Goal: Information Seeking & Learning: Learn about a topic

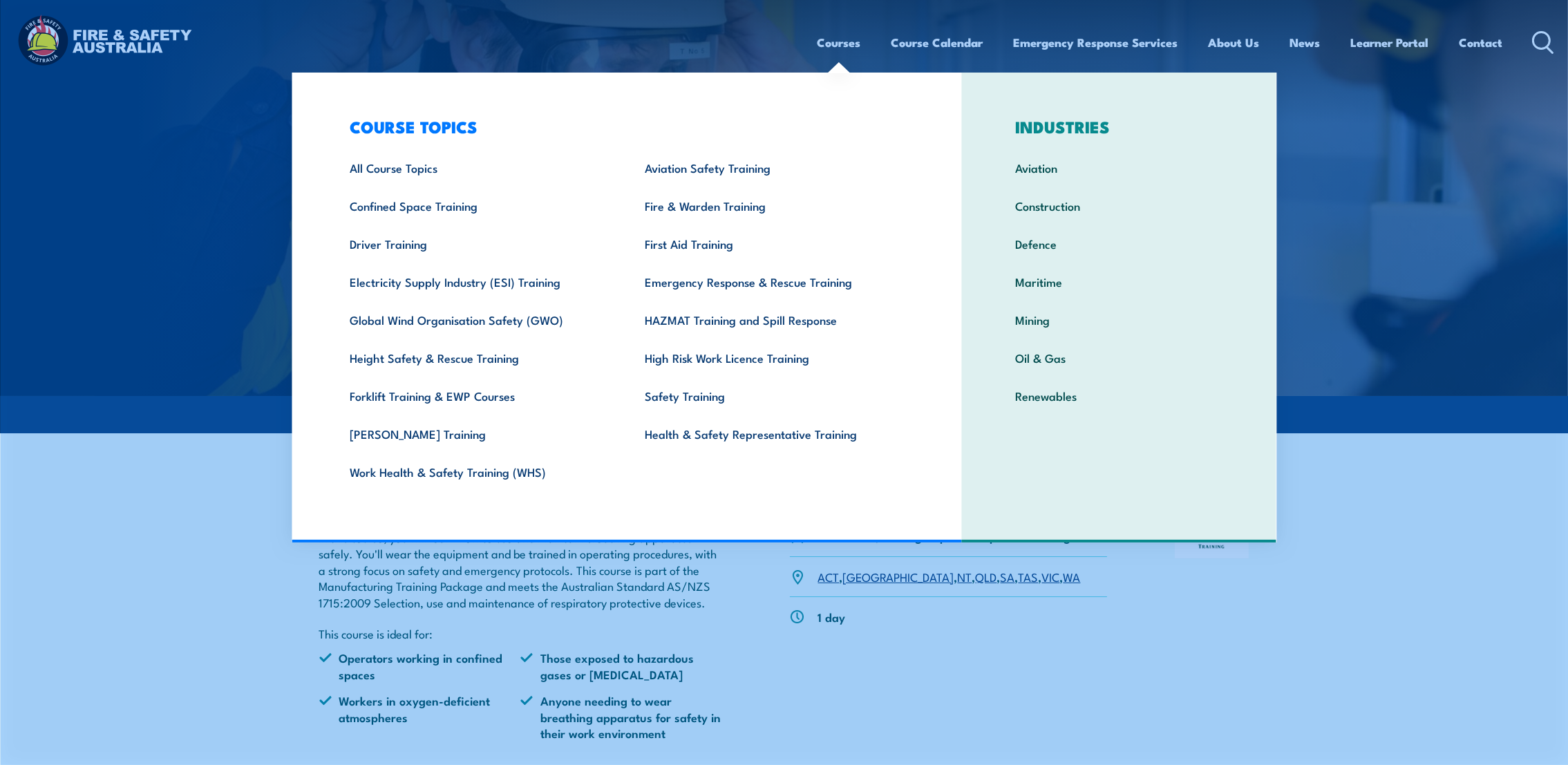
click at [832, 44] on link "Courses" at bounding box center [839, 43] width 44 height 37
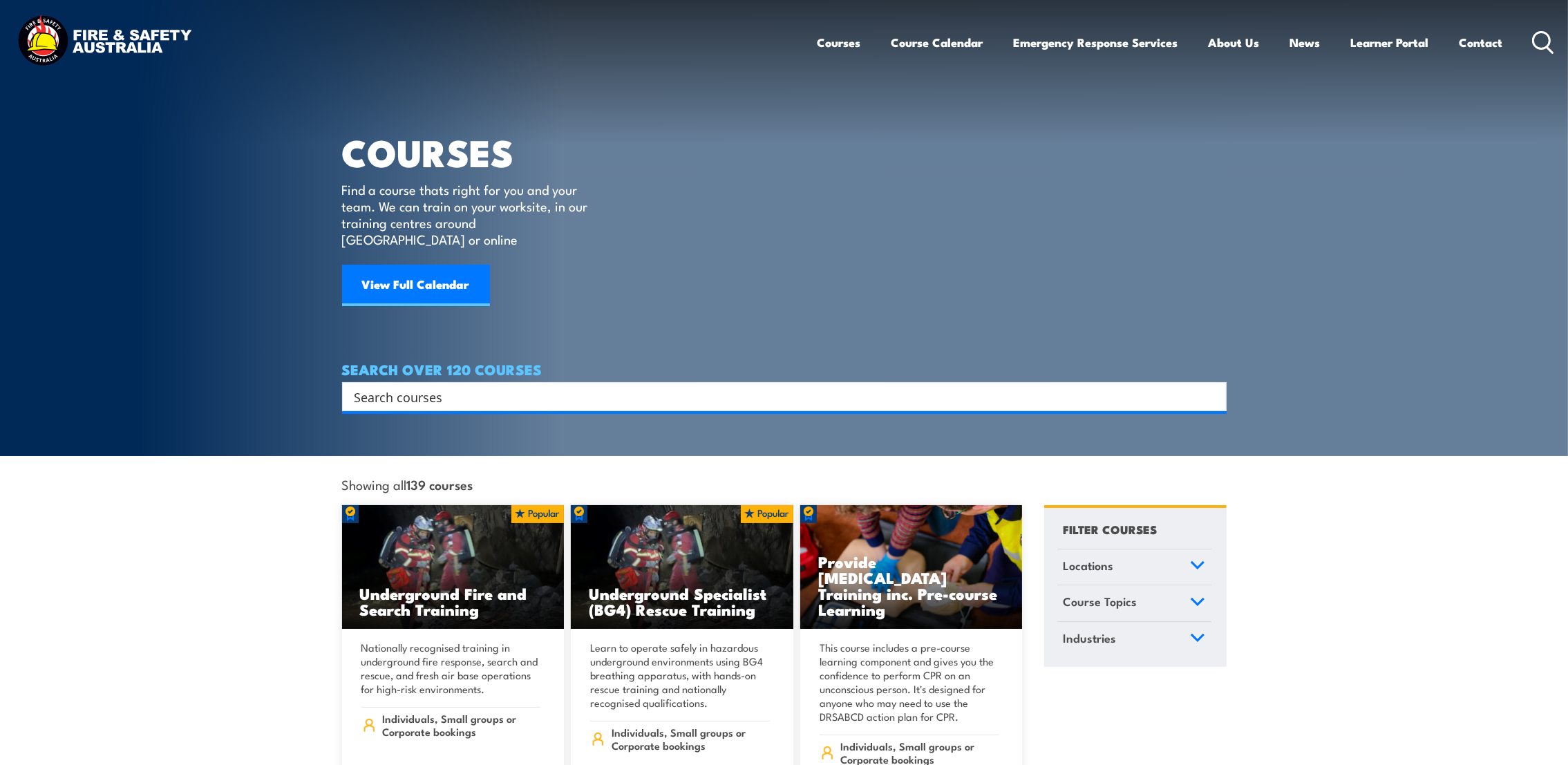
click at [454, 386] on input "Search input" at bounding box center [775, 397] width 842 height 21
type input "breathing"
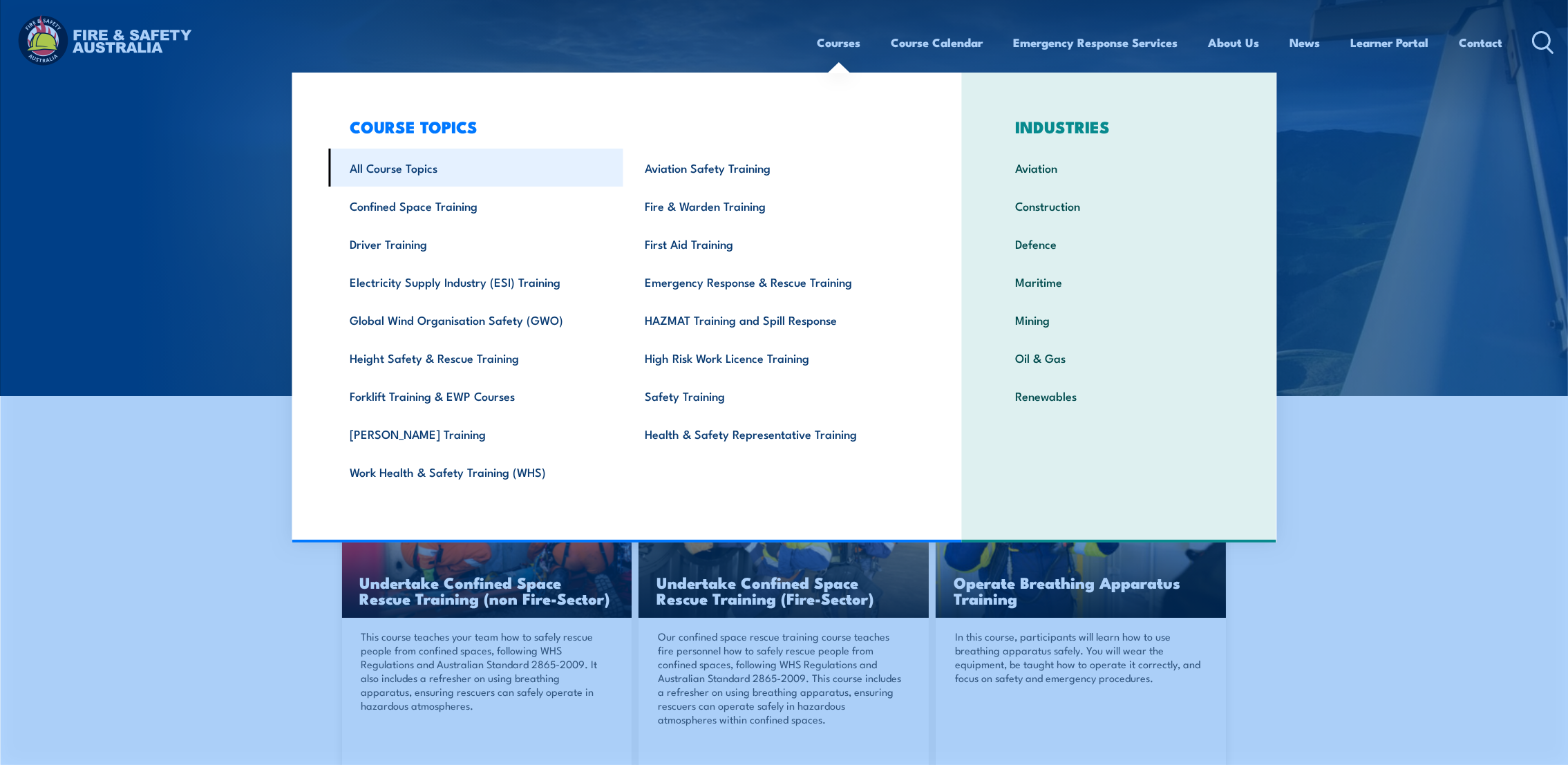
click at [409, 163] on link "All Course Topics" at bounding box center [476, 167] width 295 height 38
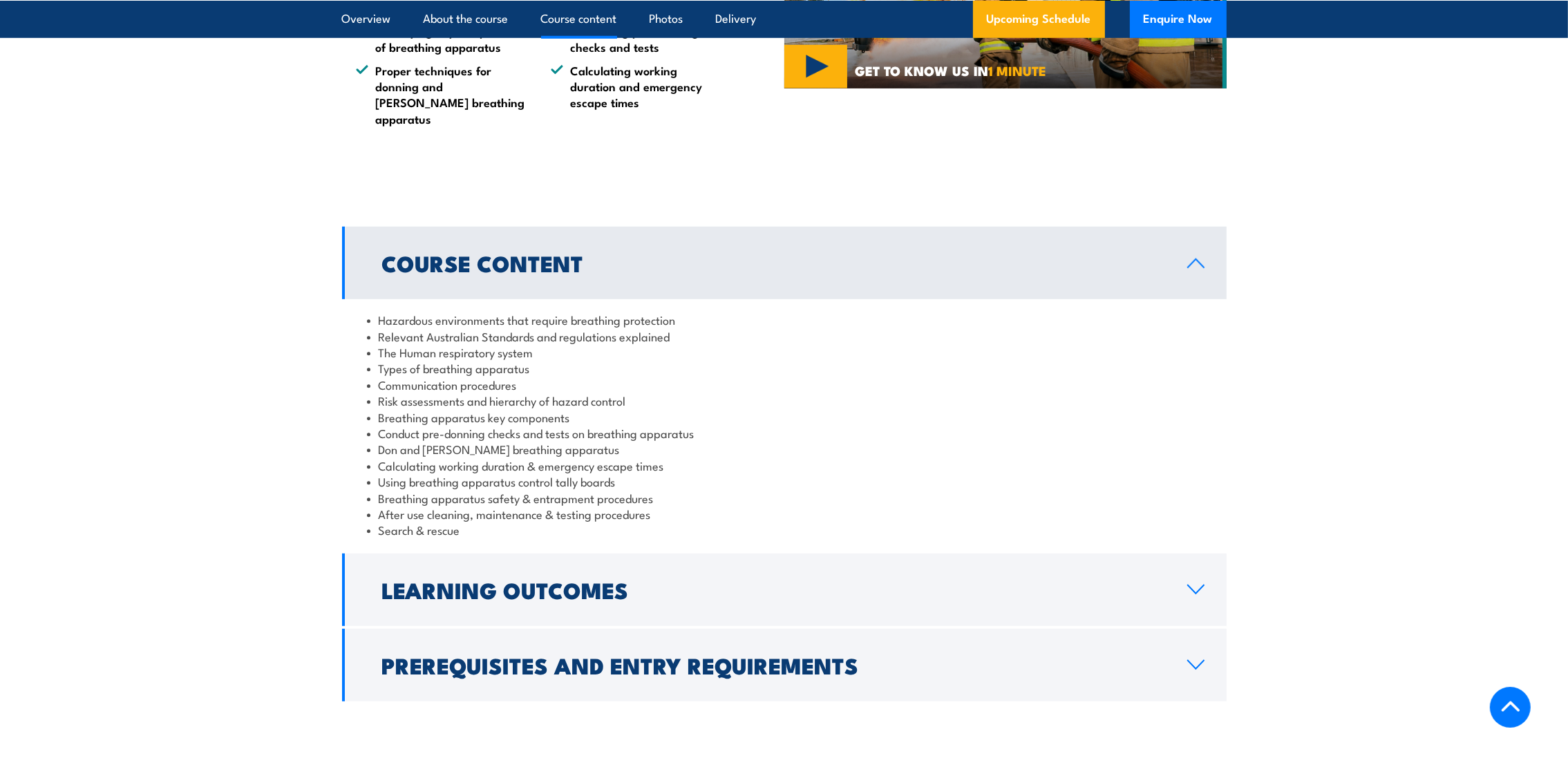
scroll to position [1243, 0]
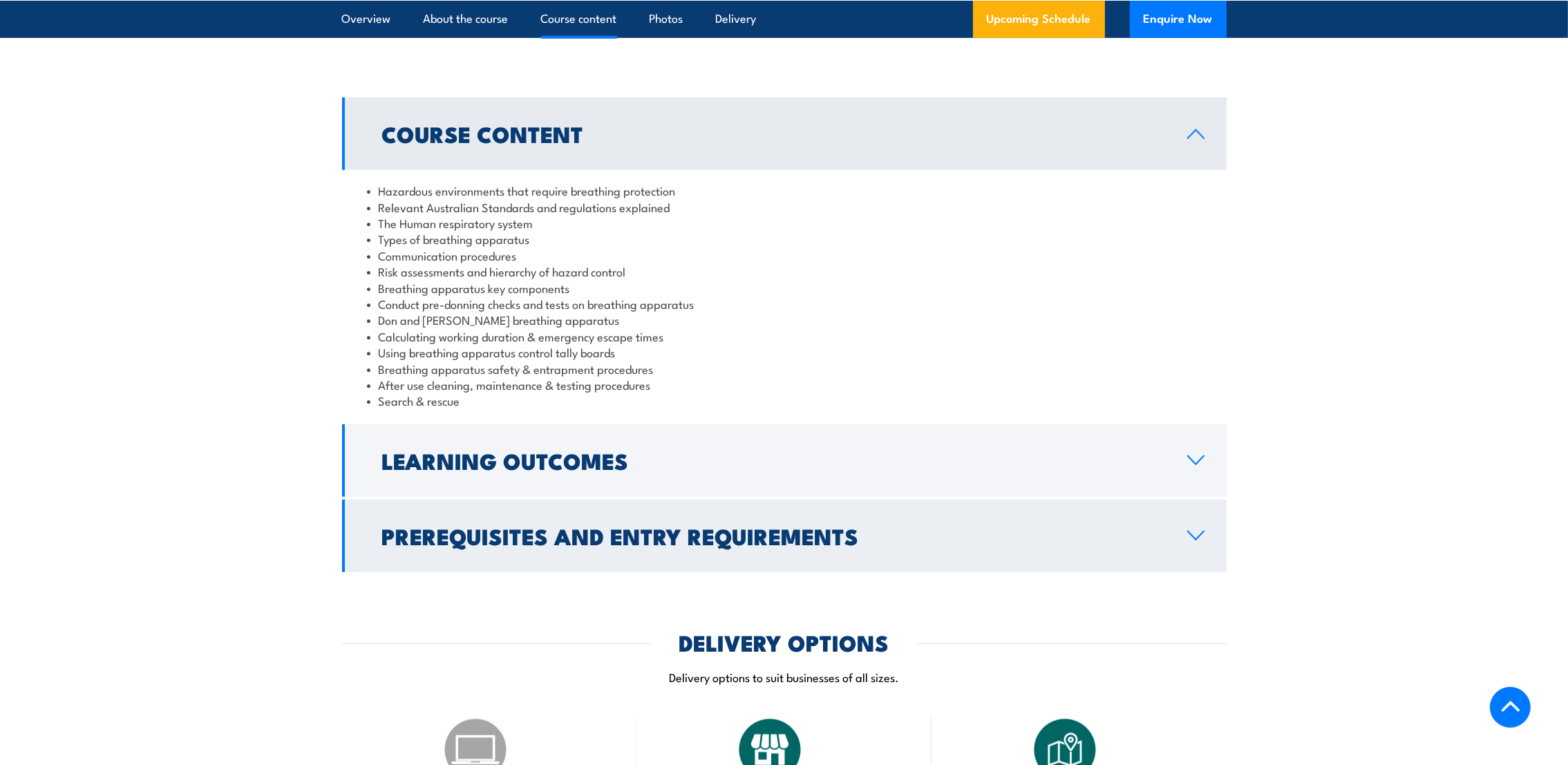
drag, startPoint x: 775, startPoint y: 452, endPoint x: 910, endPoint y: 423, distance: 138.1
click at [775, 452] on h2 "Learning Outcomes" at bounding box center [773, 460] width 783 height 19
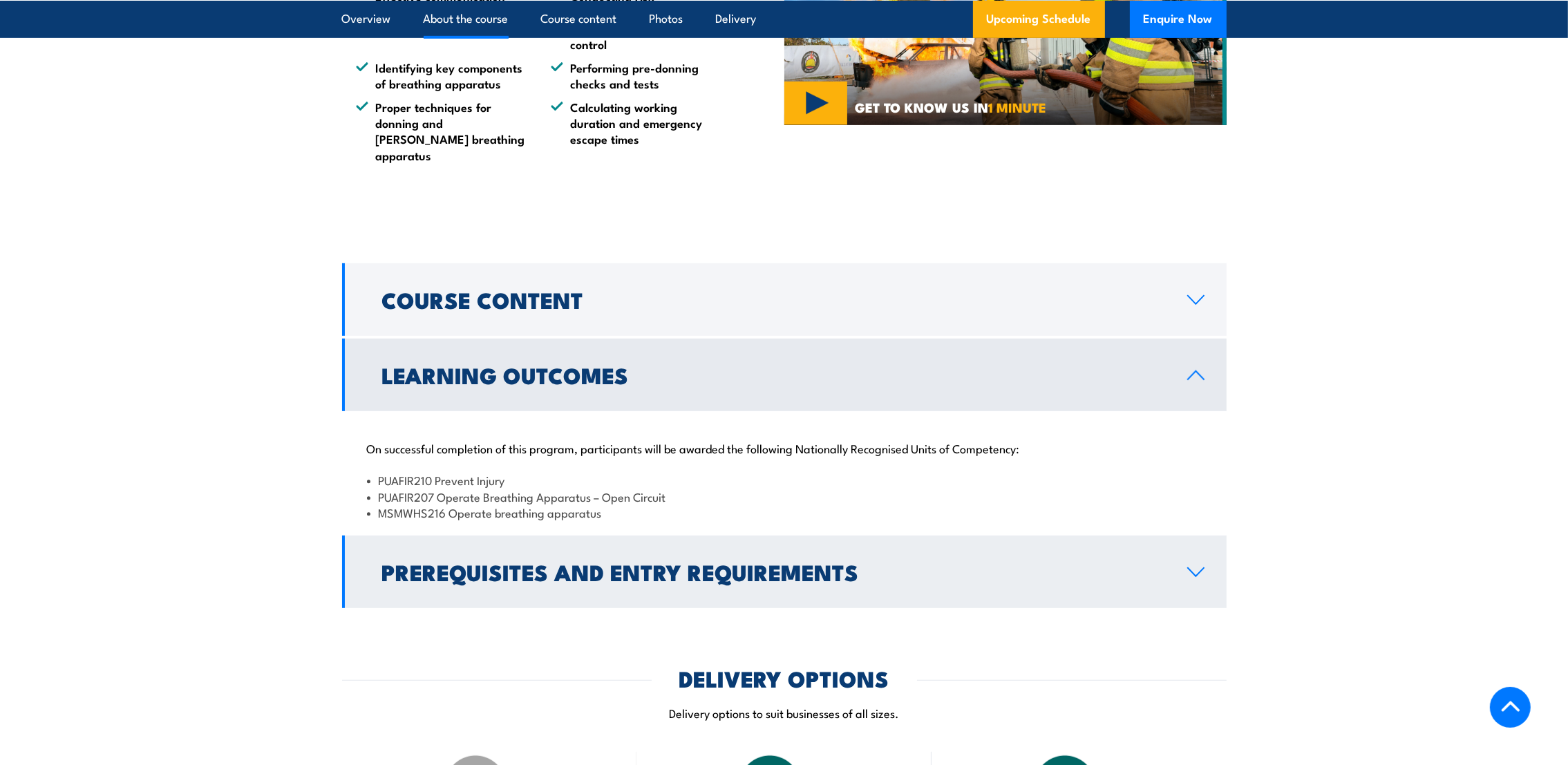
scroll to position [932, 0]
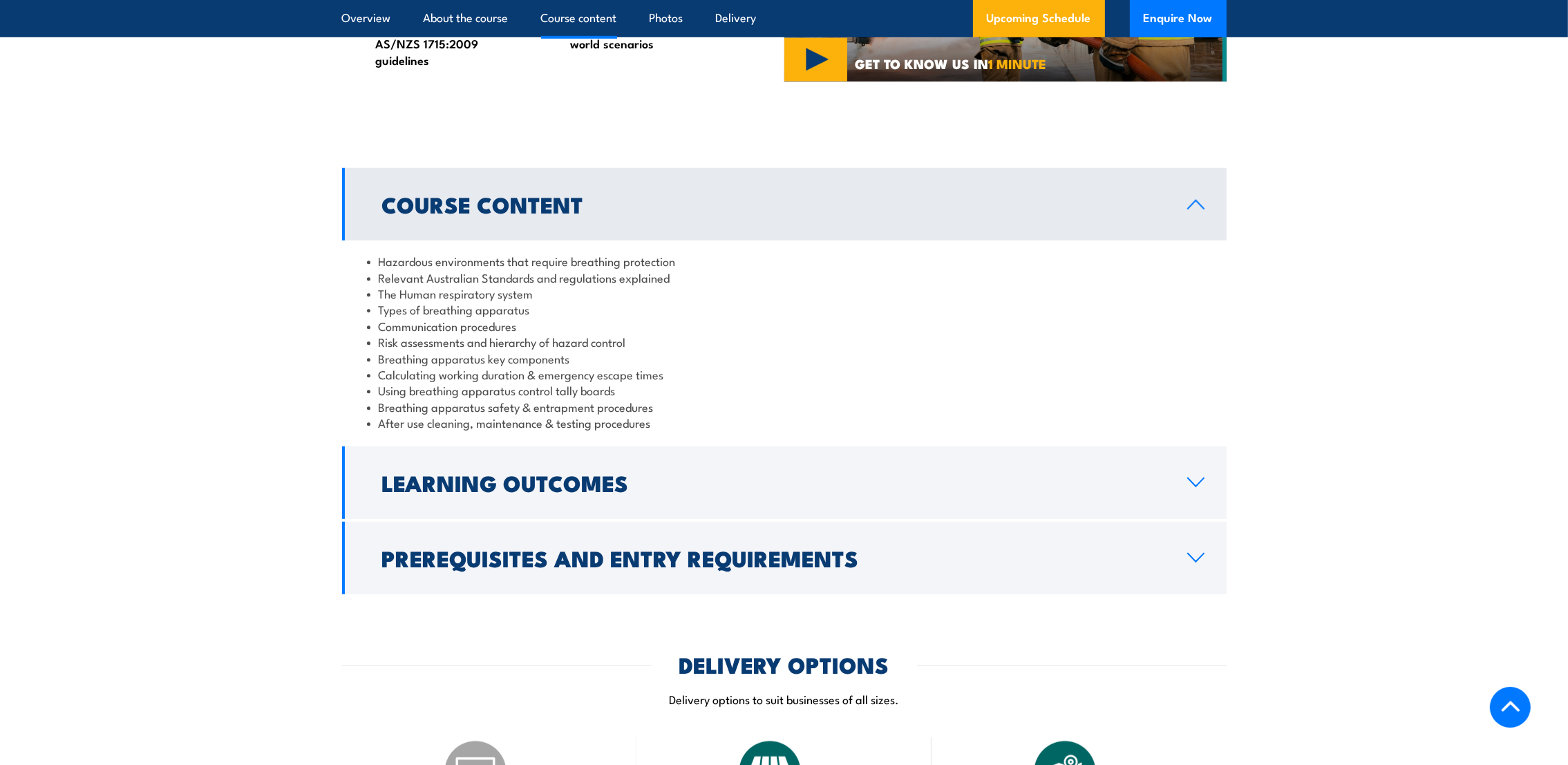
scroll to position [1035, 0]
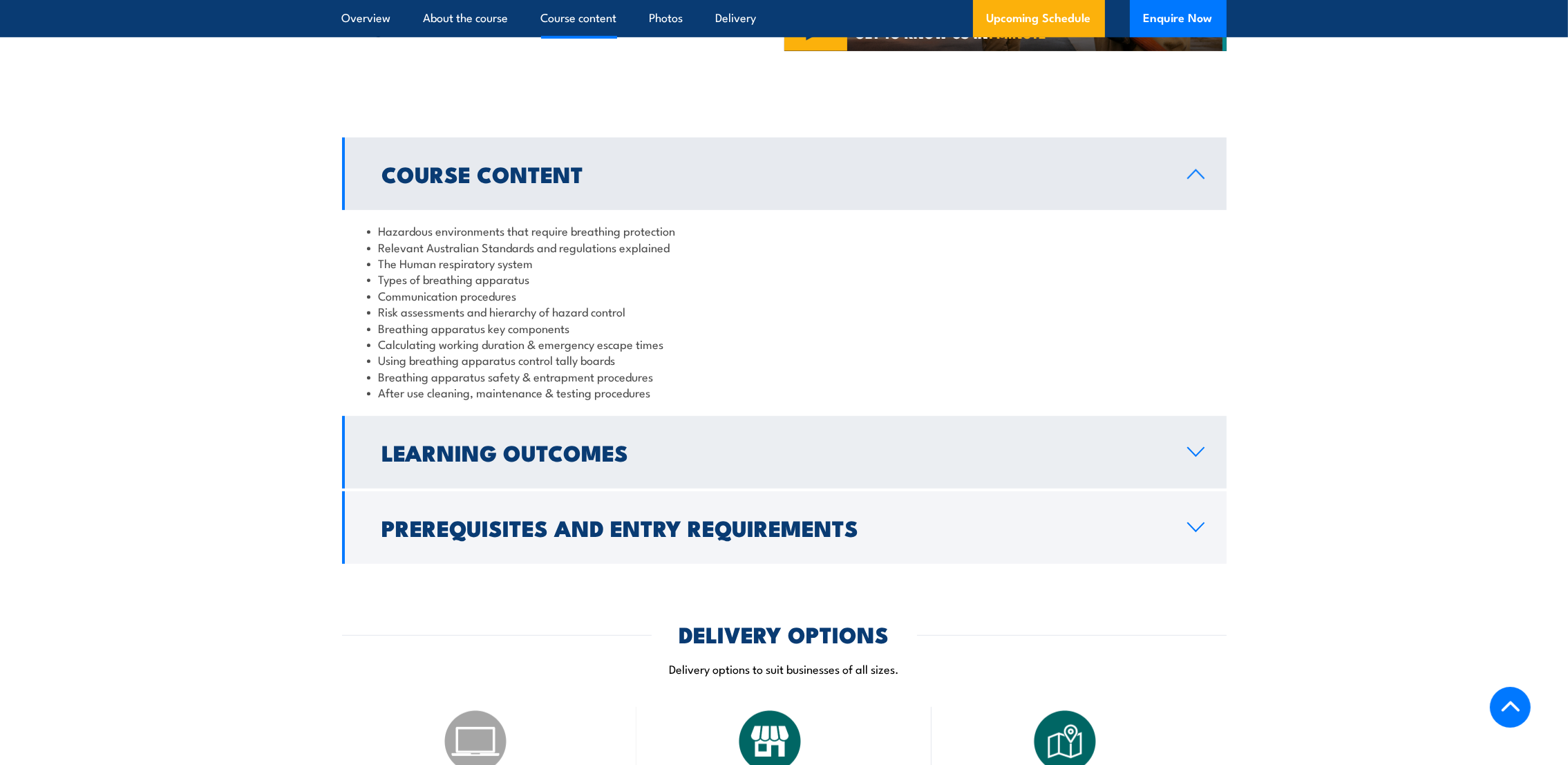
click at [969, 454] on link "Learning Outcomes" at bounding box center [784, 452] width 885 height 72
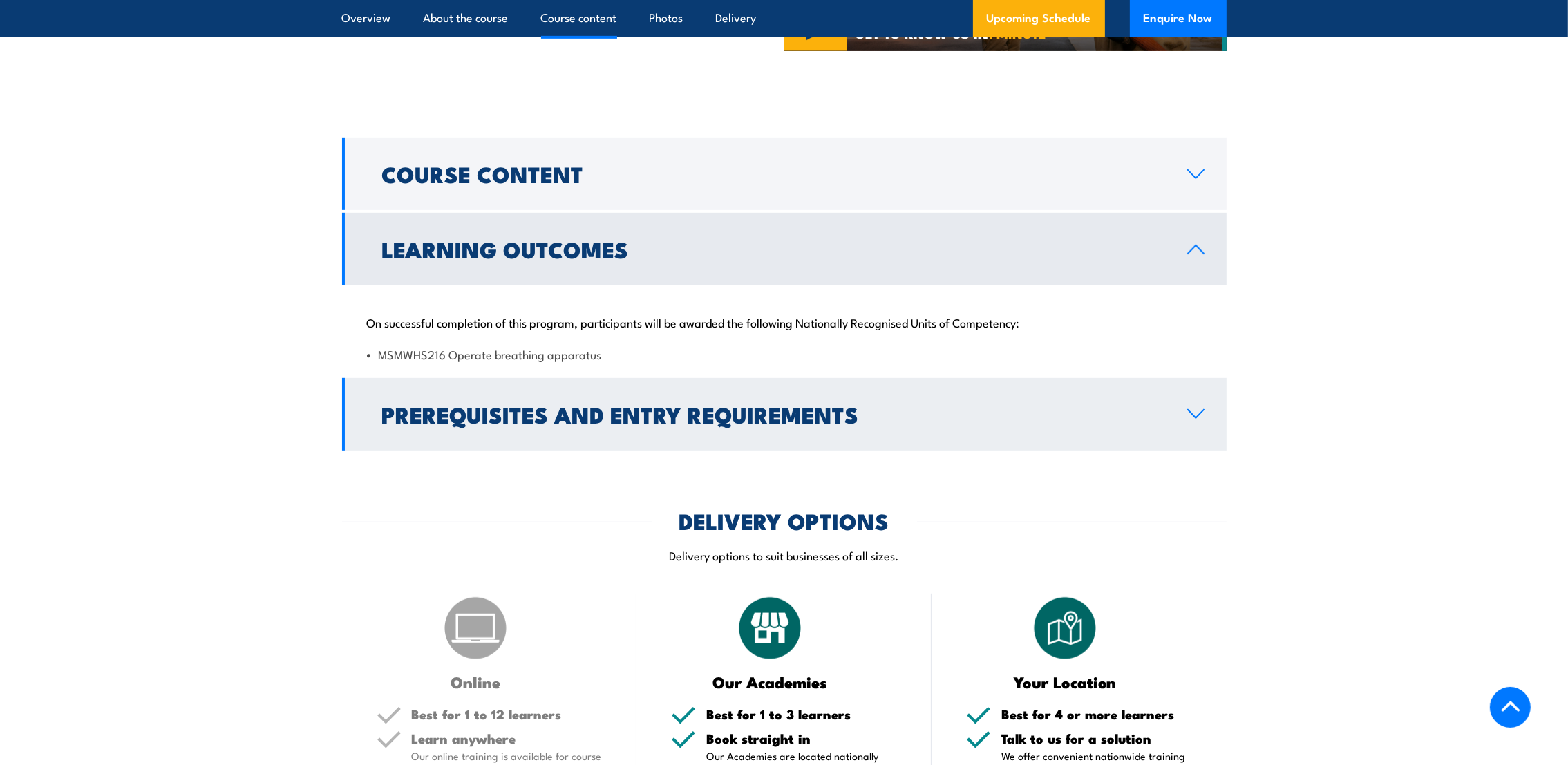
click at [1160, 437] on link "Prerequisites and Entry Requirements" at bounding box center [784, 413] width 885 height 72
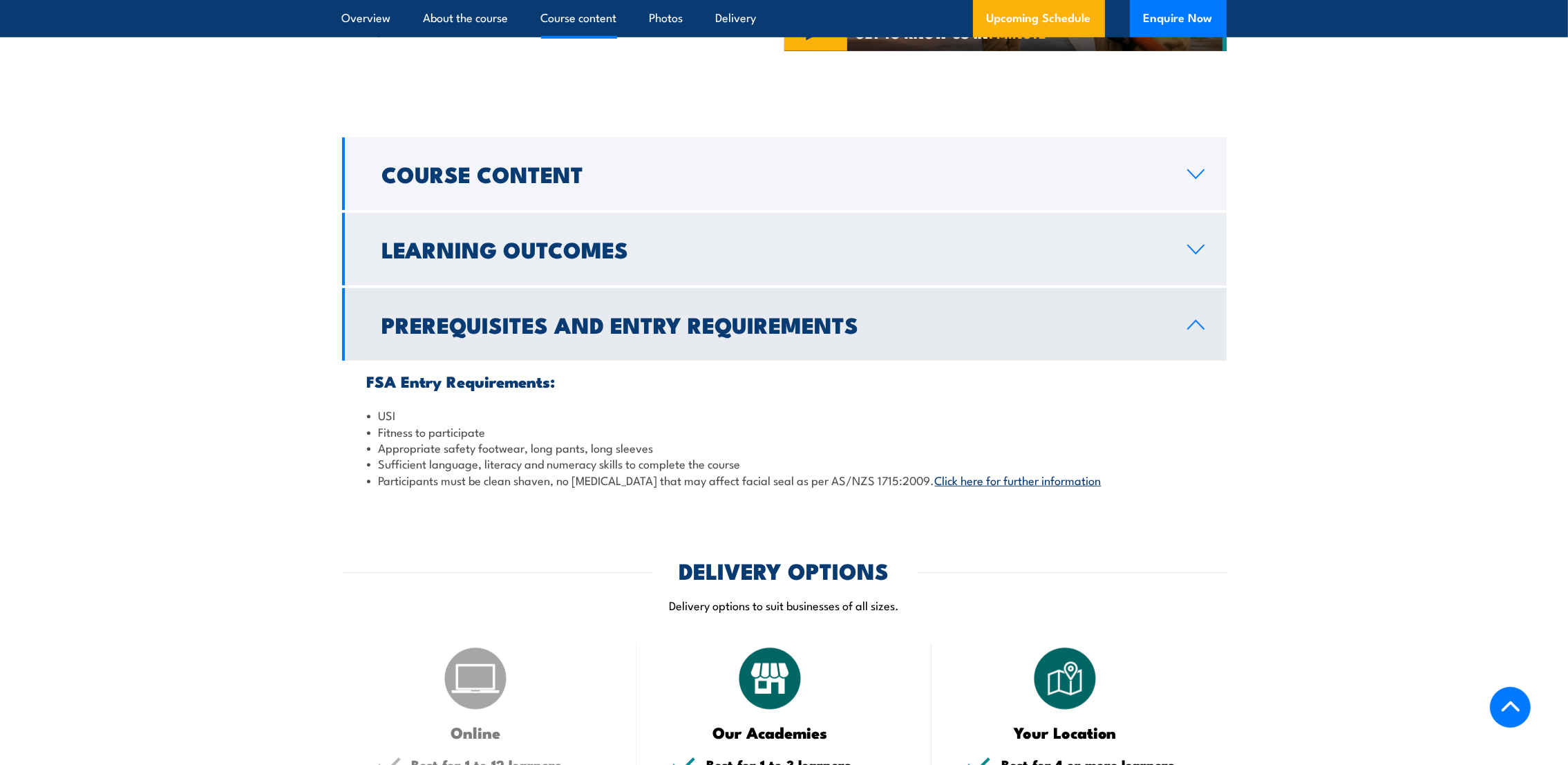
click at [1135, 285] on link "Learning Outcomes" at bounding box center [784, 249] width 885 height 72
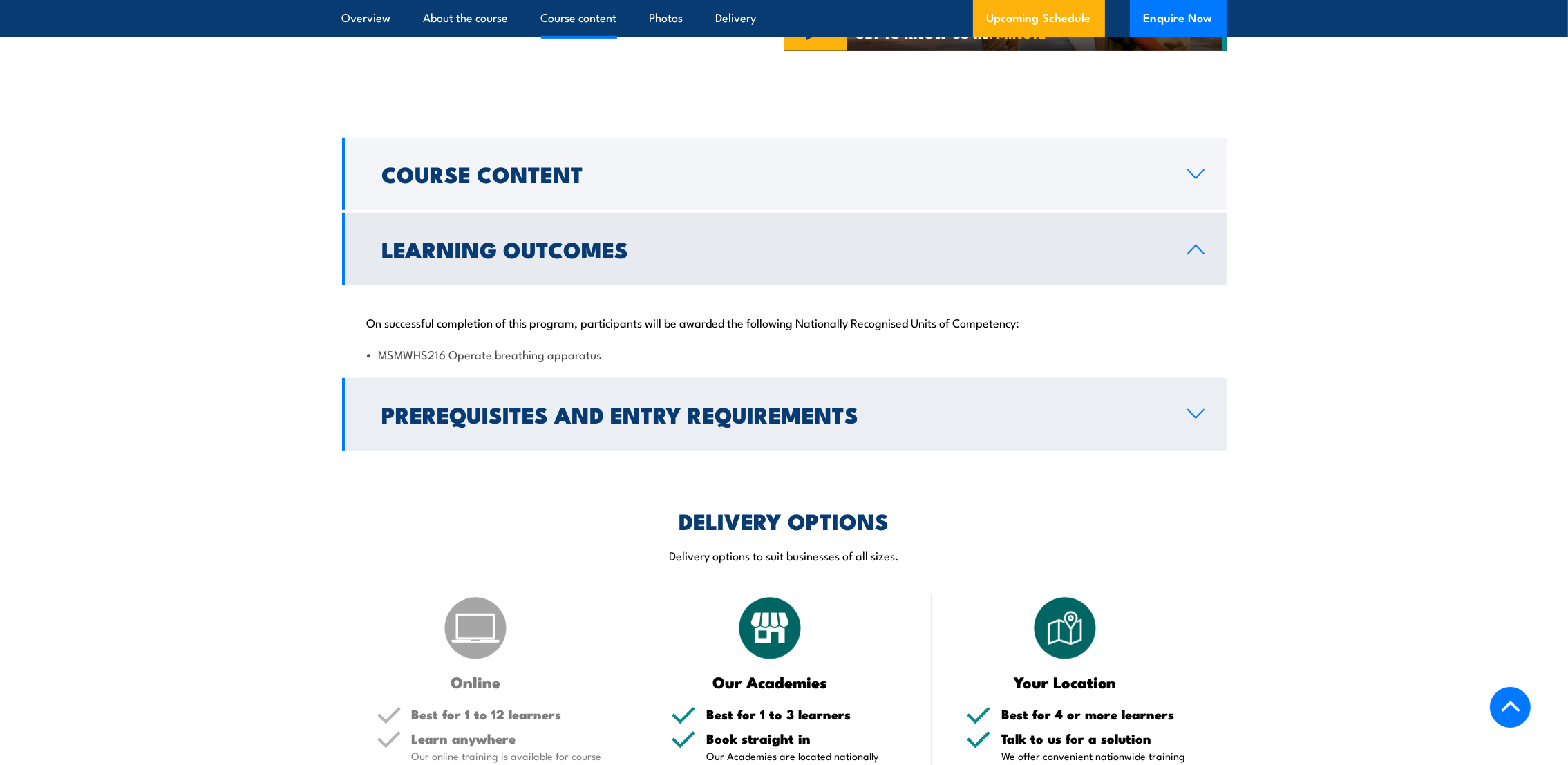
click at [1119, 424] on h2 "Prerequisites and Entry Requirements" at bounding box center [773, 413] width 783 height 19
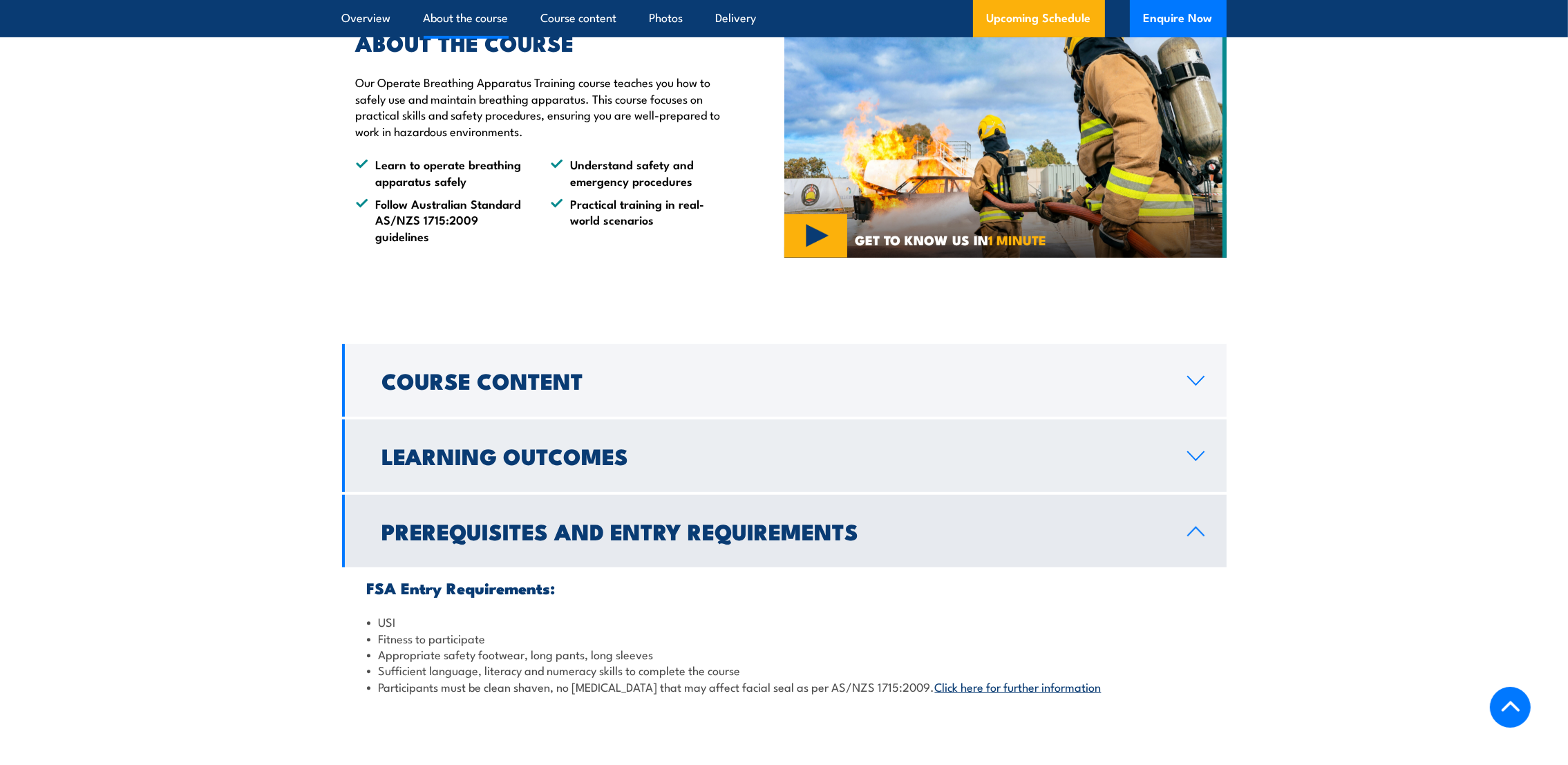
click at [785, 480] on link "Learning Outcomes" at bounding box center [784, 455] width 885 height 72
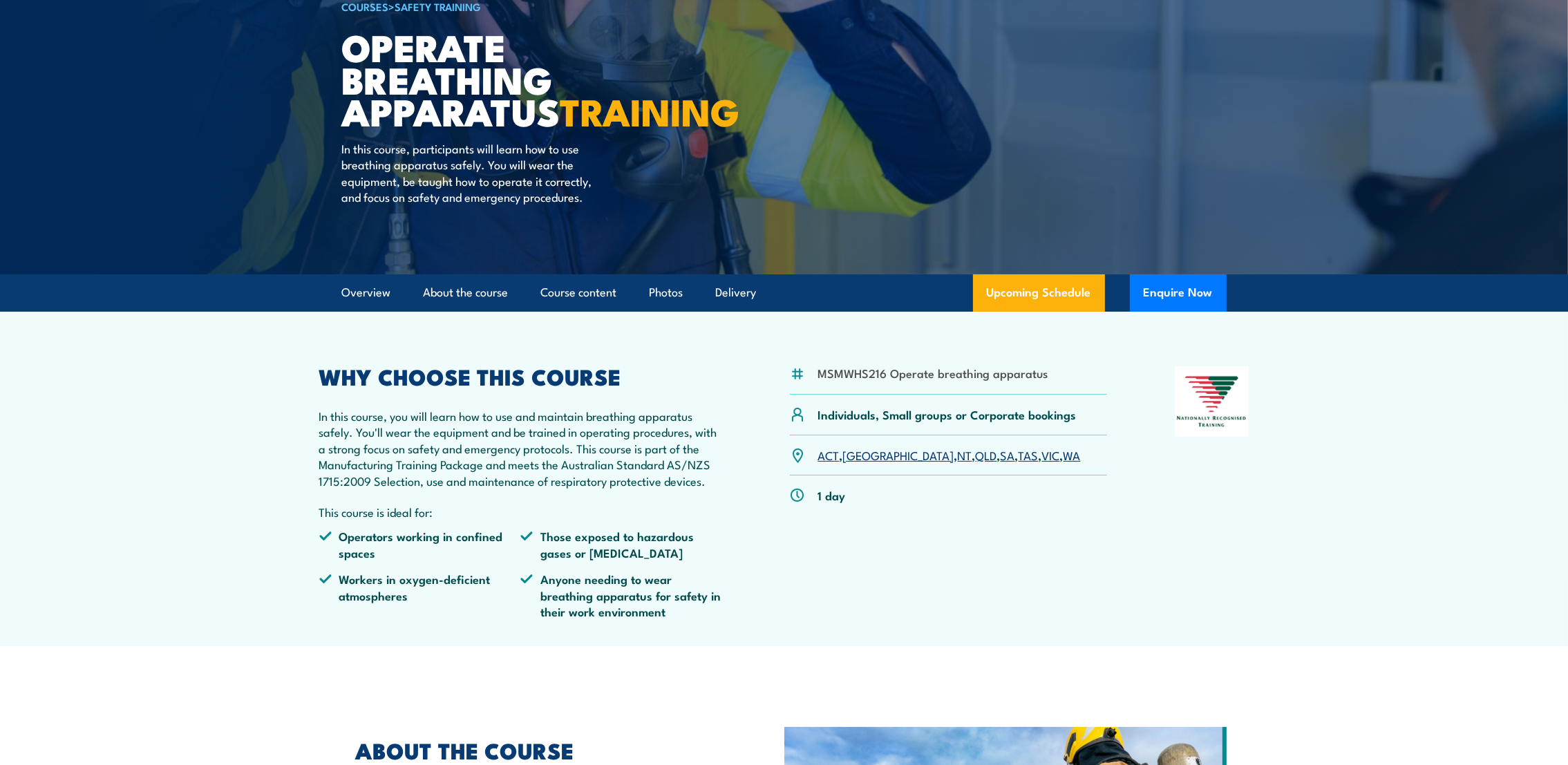
scroll to position [104, 0]
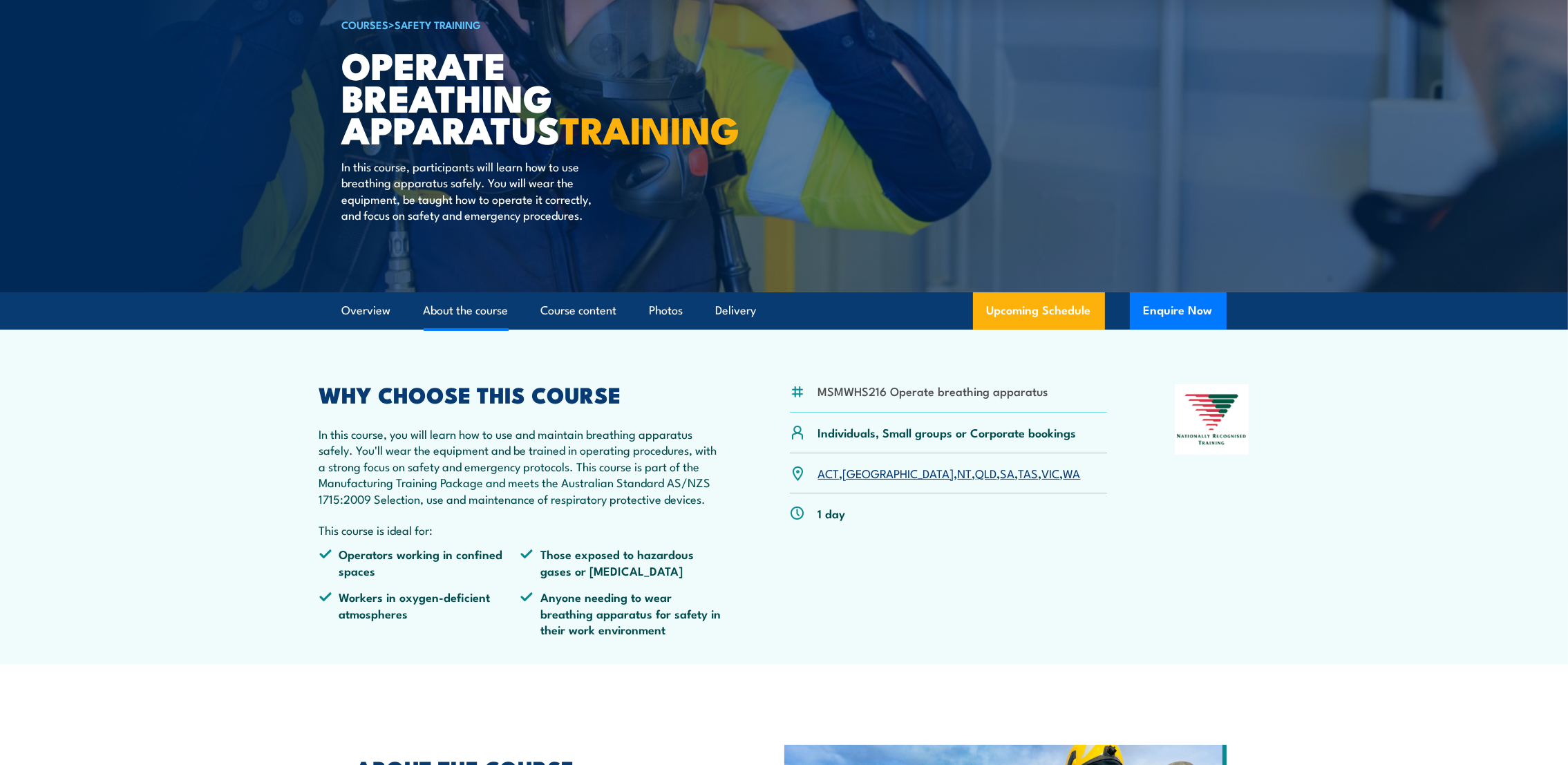
click at [467, 320] on link "About the course" at bounding box center [466, 311] width 85 height 37
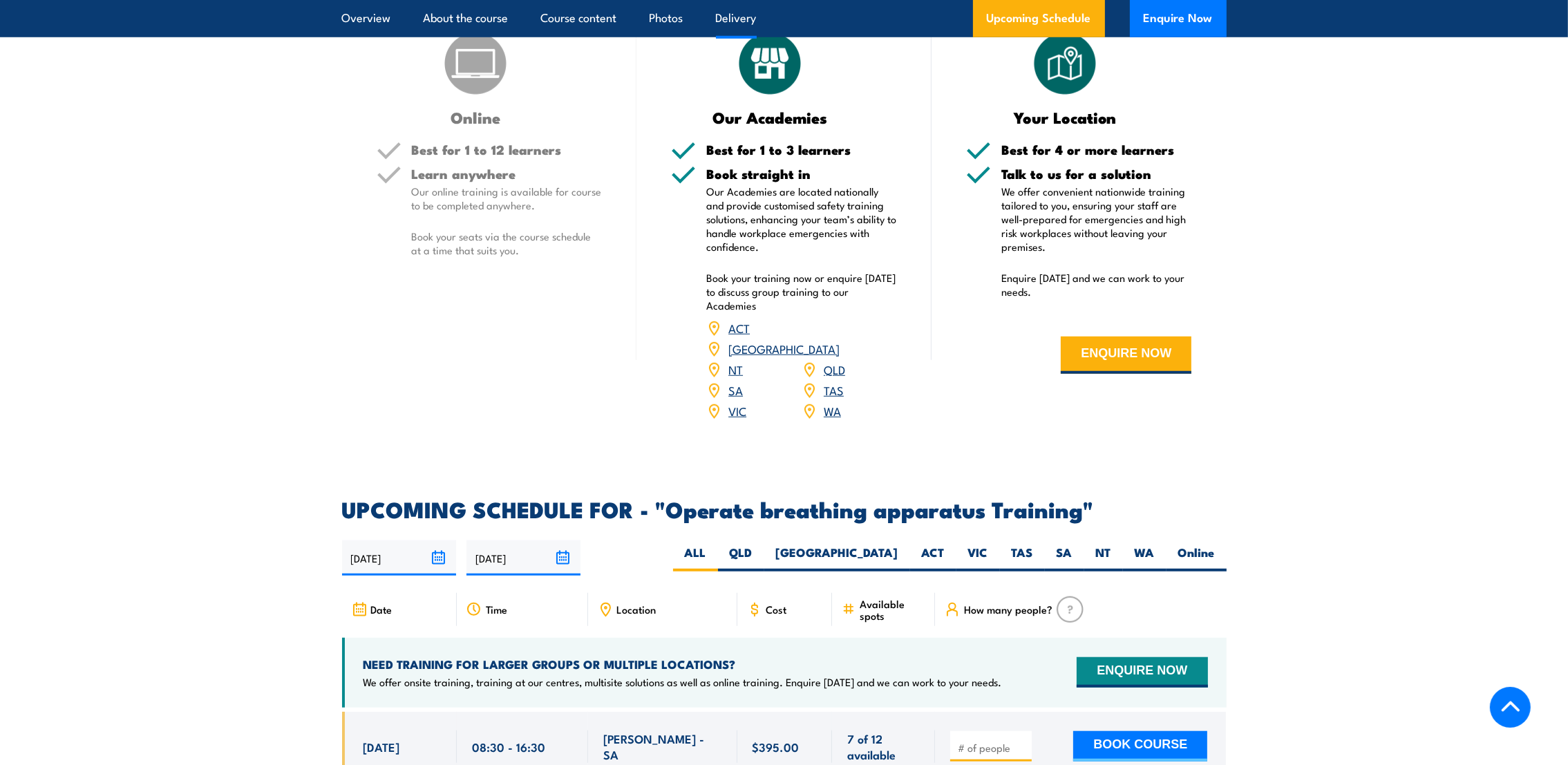
scroll to position [1793, 0]
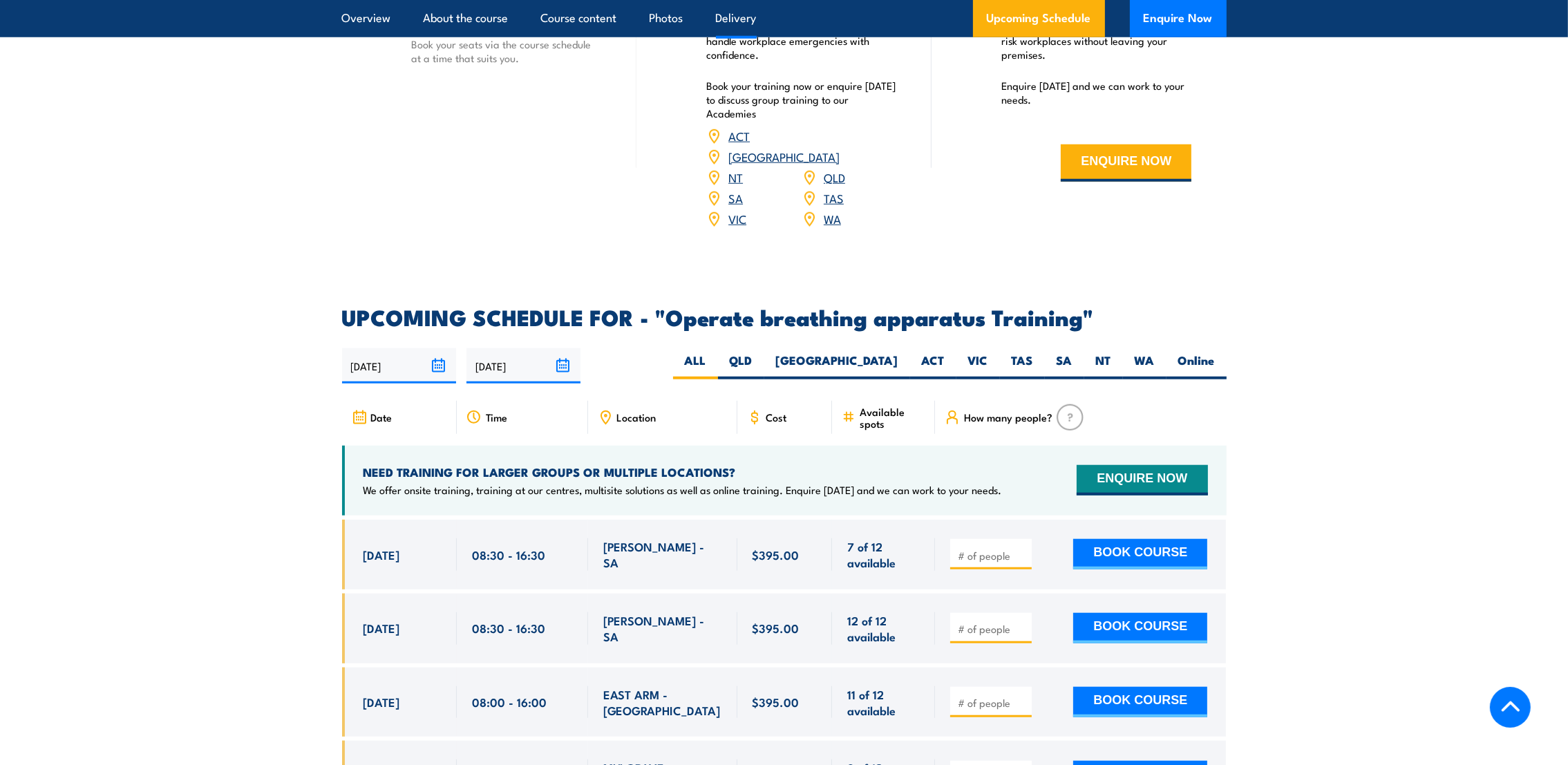
click at [1412, 380] on section "UPCOMING SCHEDULE FOR - "Operate breathing apparatus Training" 20/08/2025 16/02…" at bounding box center [784, 688] width 1568 height 762
click at [148, 371] on section "UPCOMING SCHEDULE FOR - "Operate breathing apparatus Training" 20/08/2025 16/02…" at bounding box center [784, 688] width 1568 height 762
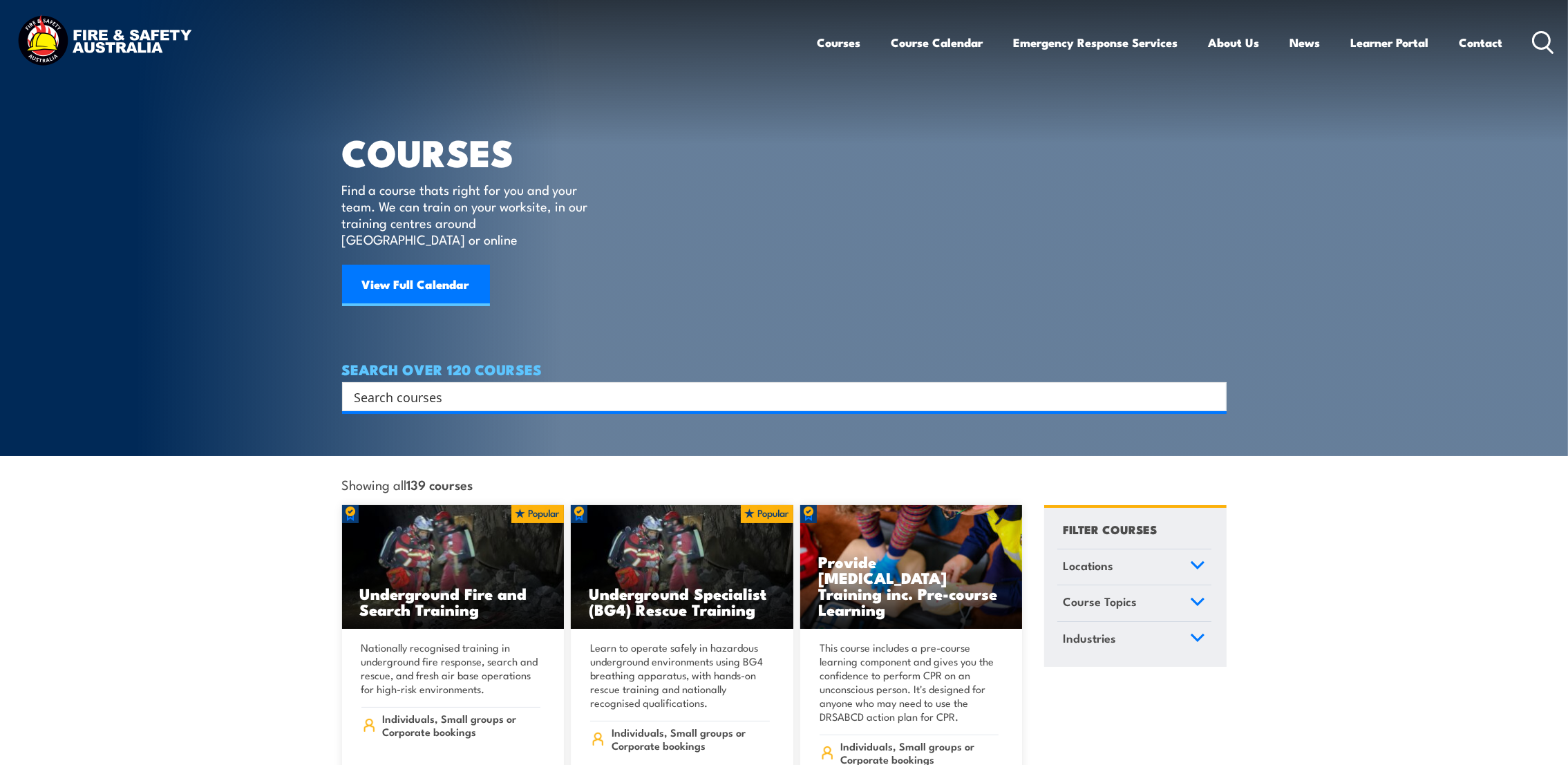
click at [460, 386] on input "Search input" at bounding box center [775, 397] width 842 height 21
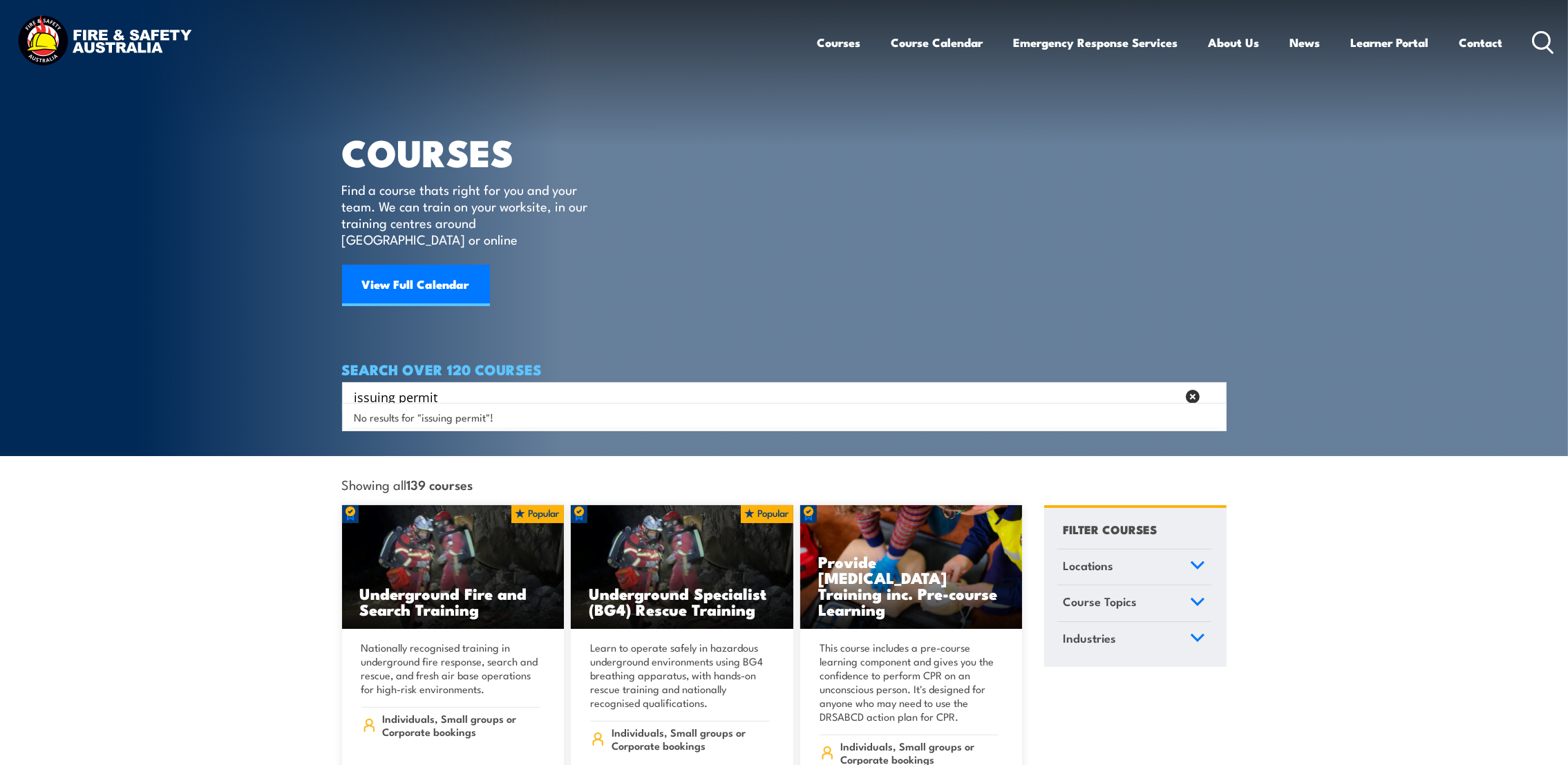
type input "issuing permit"
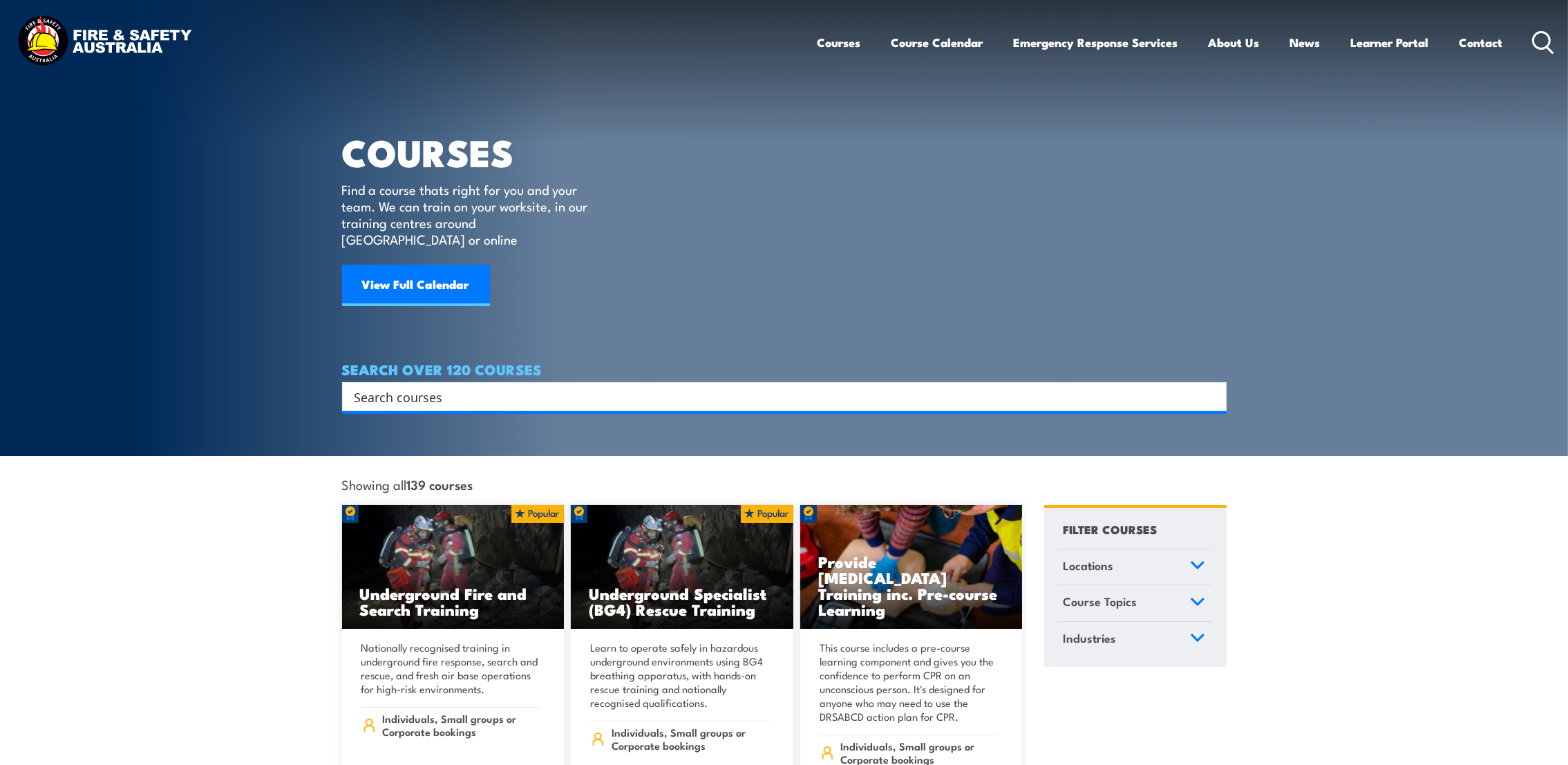
drag, startPoint x: 389, startPoint y: 384, endPoint x: 885, endPoint y: 389, distance: 496.0
click at [391, 386] on input "Search input" at bounding box center [775, 397] width 842 height 21
type input "permit"
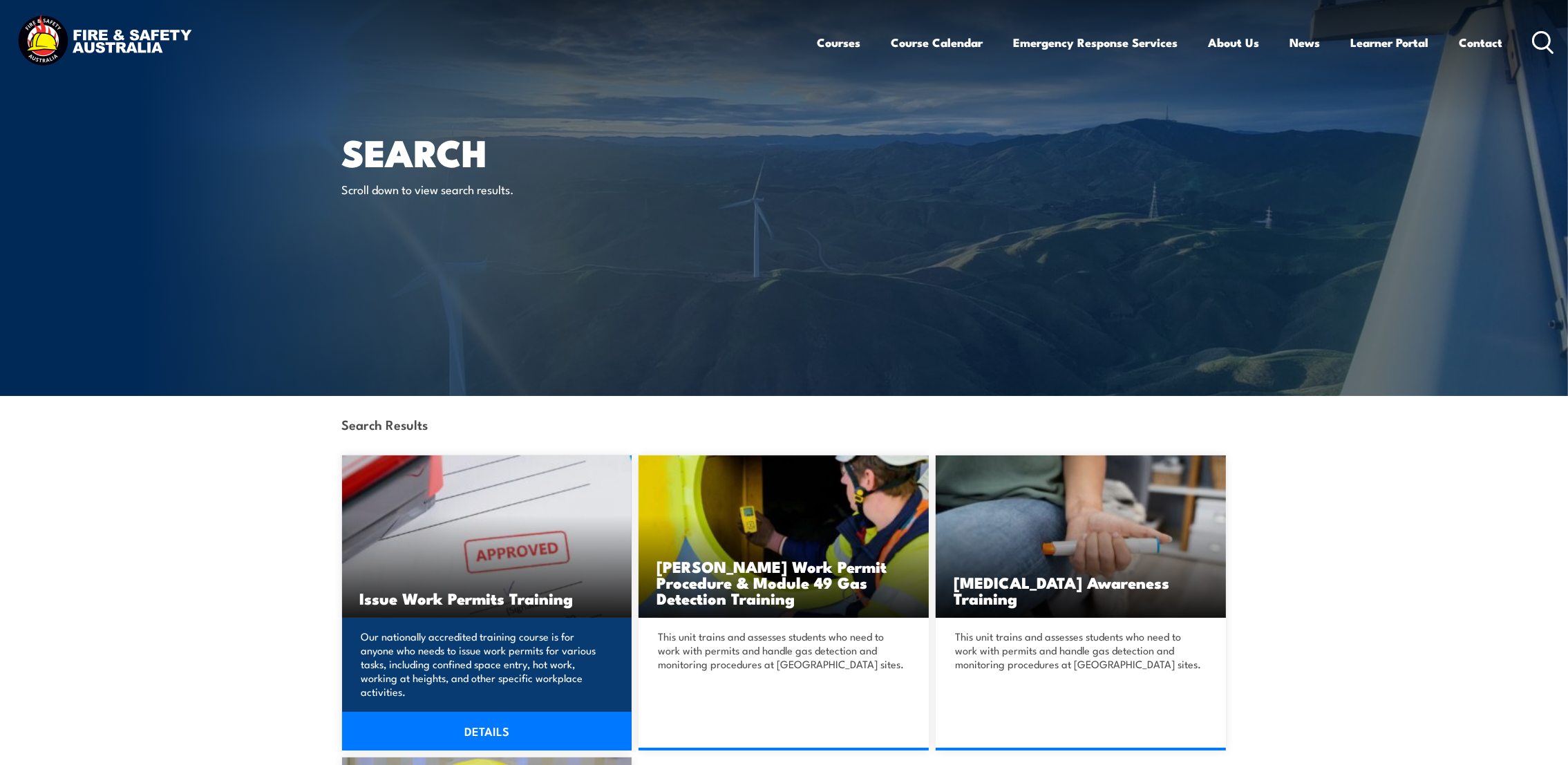
click at [479, 718] on link "DETAILS" at bounding box center [487, 731] width 291 height 38
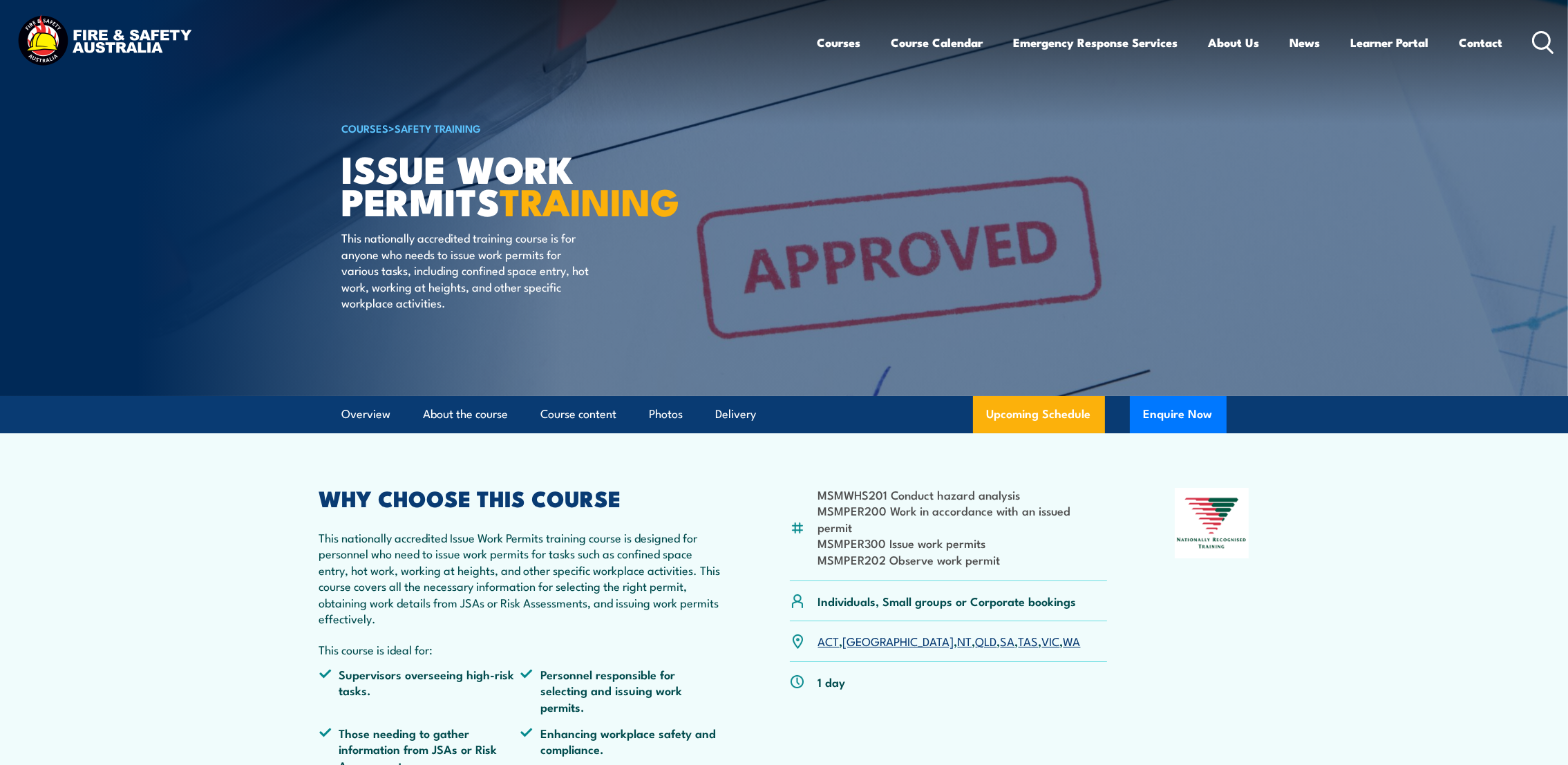
click at [1043, 632] on link "VIC" at bounding box center [1051, 640] width 18 height 17
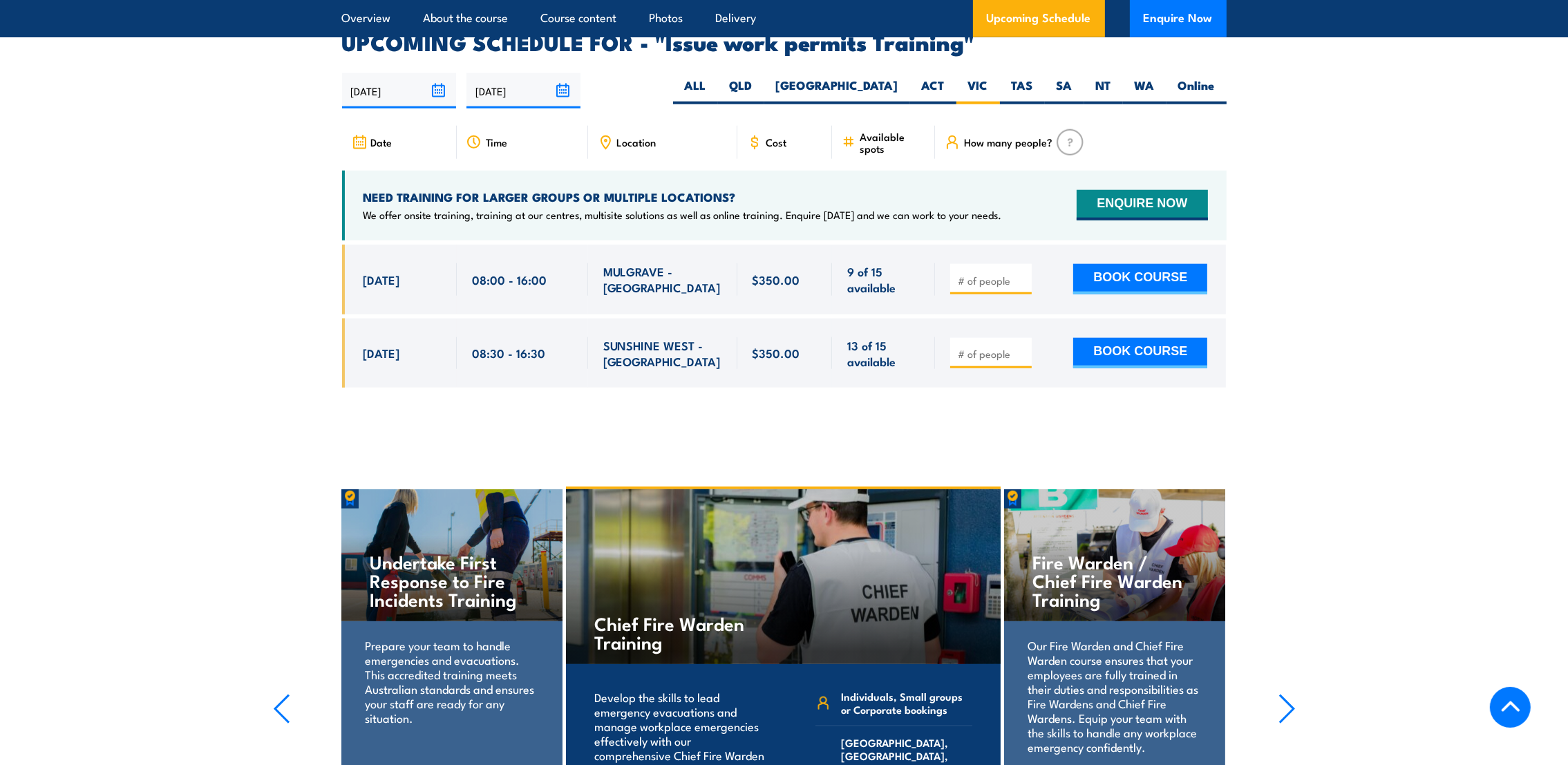
scroll to position [2321, 0]
